Goal: Information Seeking & Learning: Learn about a topic

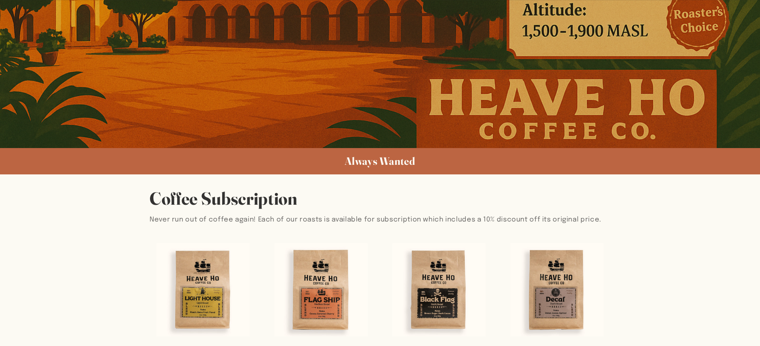
scroll to position [439, 0]
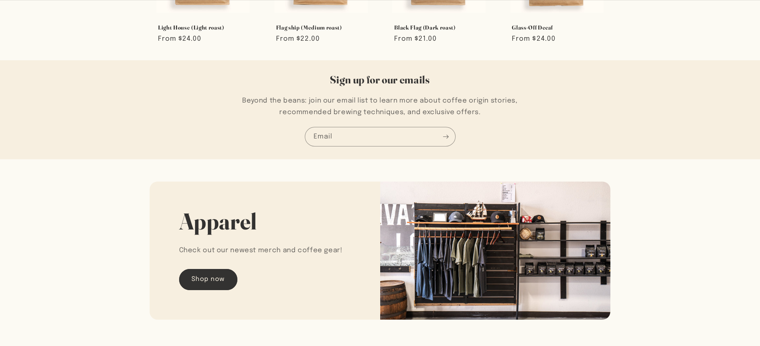
scroll to position [763, 0]
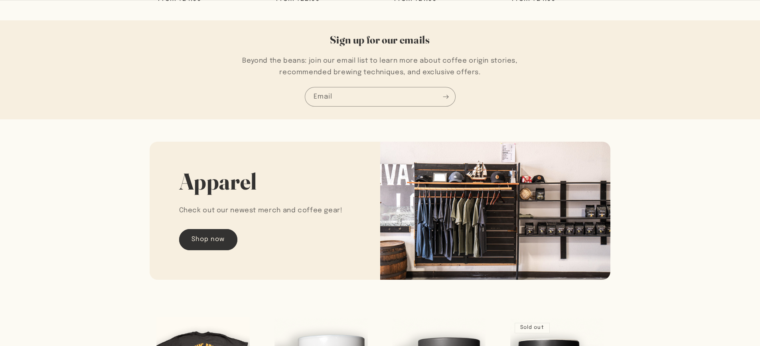
click at [456, 208] on img at bounding box center [495, 211] width 231 height 138
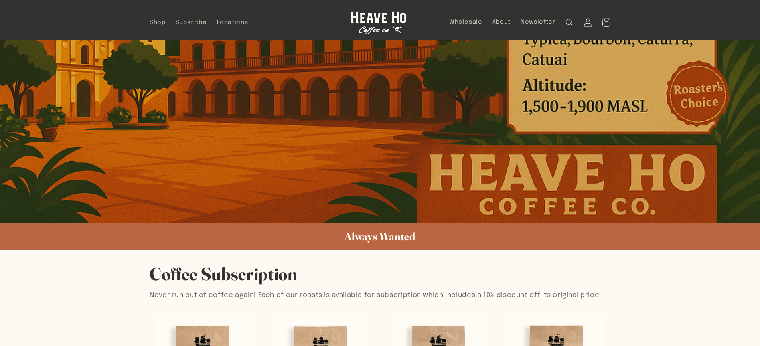
scroll to position [44, 0]
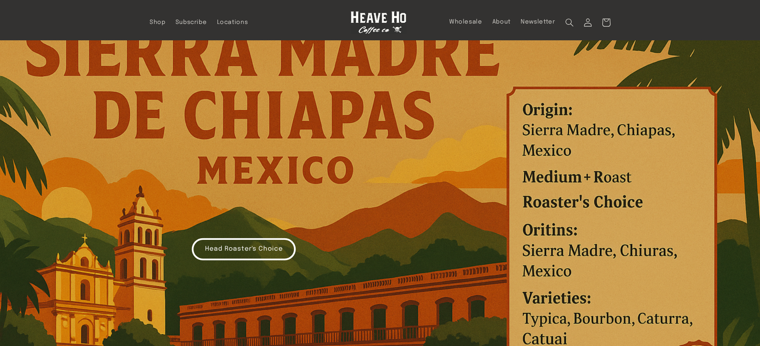
click at [231, 252] on link "Head Roaster's Choice" at bounding box center [243, 249] width 103 height 21
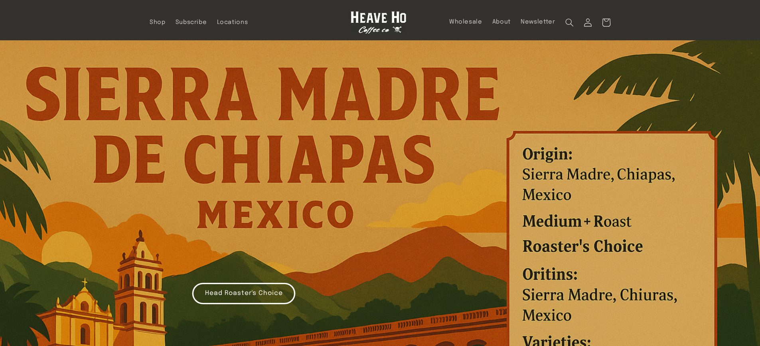
click at [376, 9] on link at bounding box center [379, 22] width 62 height 29
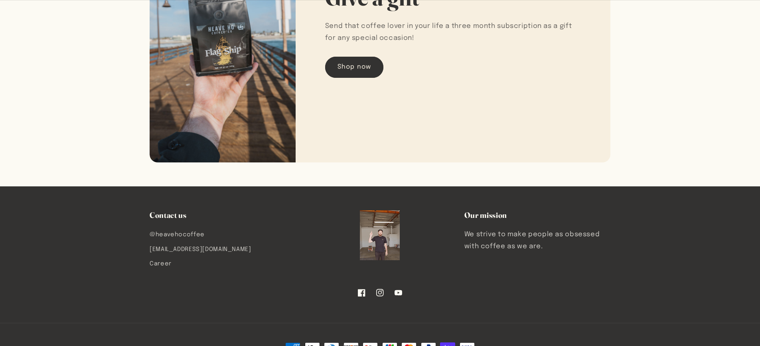
scroll to position [1441, 0]
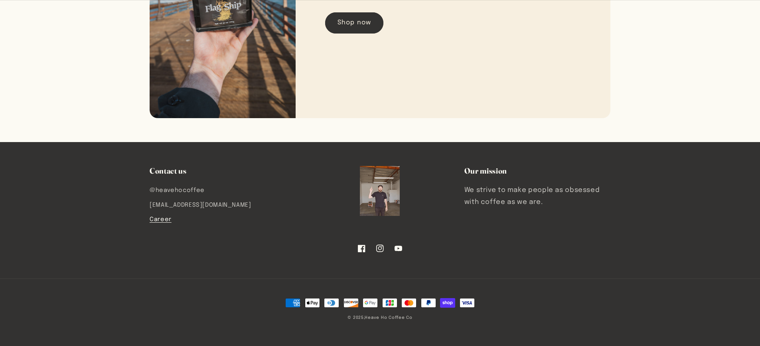
click at [166, 219] on link "Career" at bounding box center [161, 219] width 22 height 14
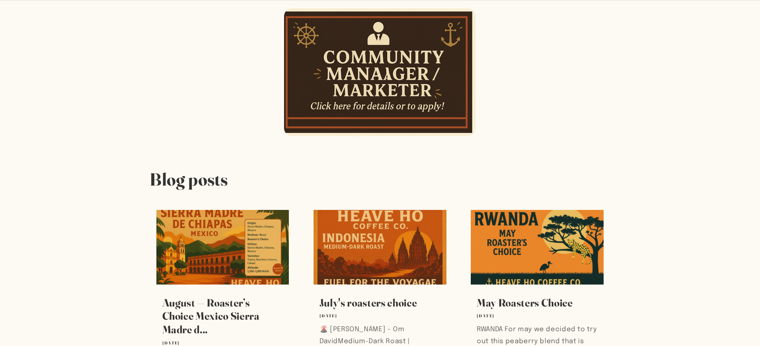
scroll to position [559, 0]
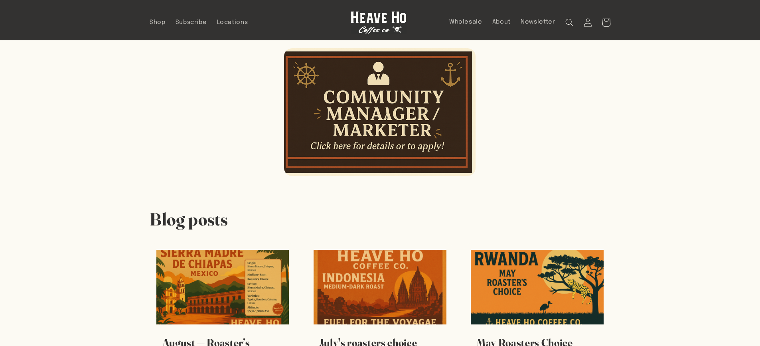
click at [390, 165] on img at bounding box center [380, 112] width 192 height 128
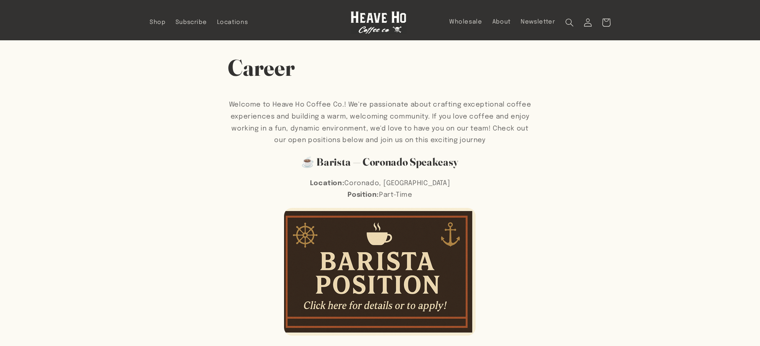
scroll to position [559, 0]
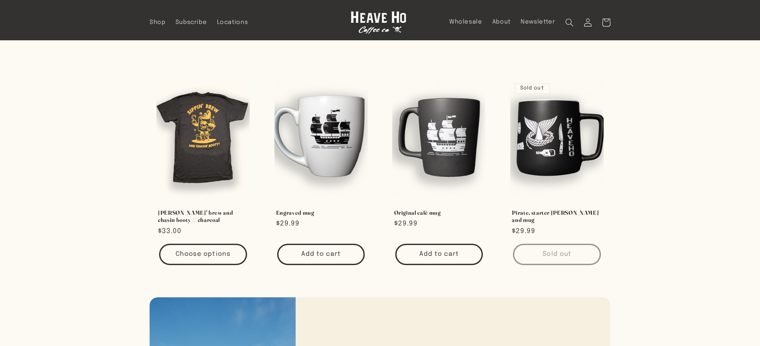
scroll to position [803, 0]
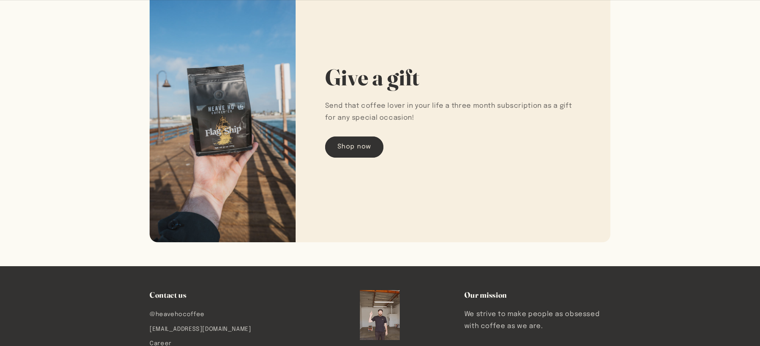
scroll to position [1441, 0]
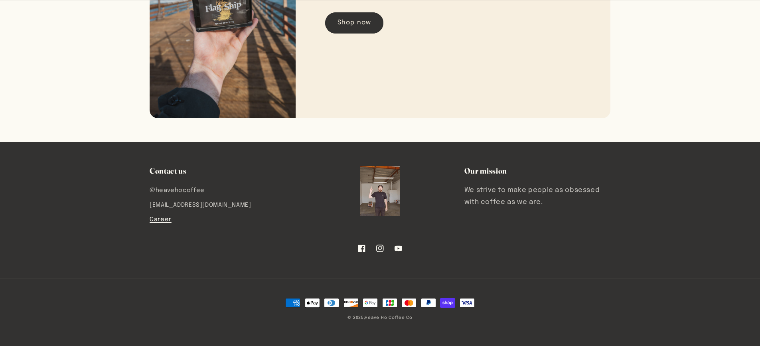
click at [160, 220] on link "Career" at bounding box center [161, 219] width 22 height 14
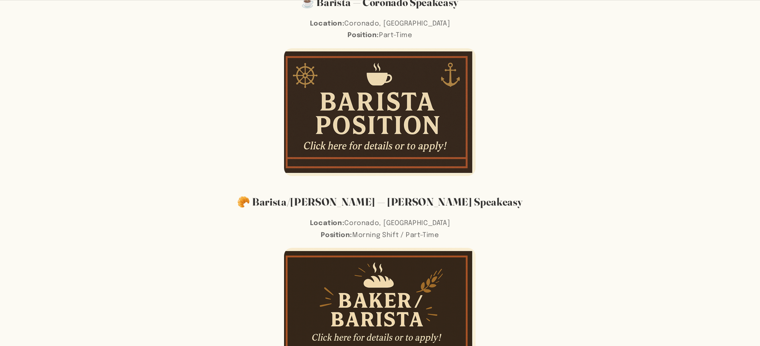
scroll to position [200, 0]
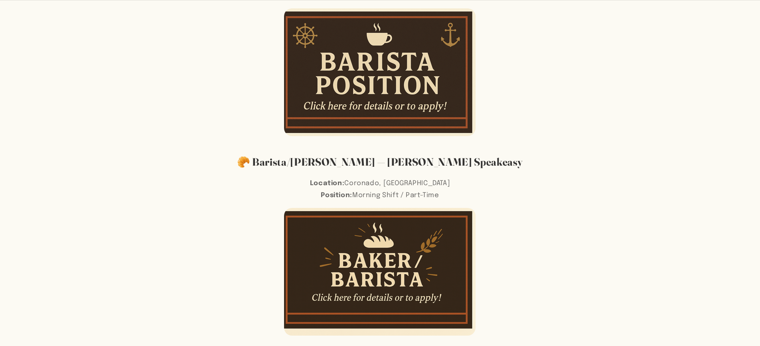
click at [338, 240] on img at bounding box center [380, 272] width 192 height 128
